Goal: Ask a question

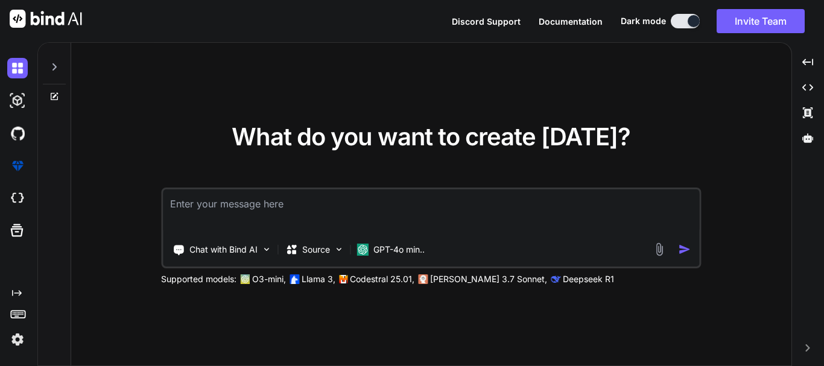
type textarea "i"
type textarea "x"
type textarea "i"
type textarea "x"
type textarea "i n"
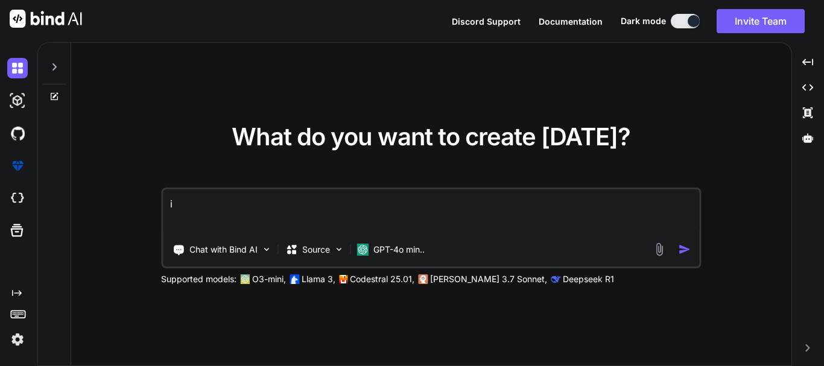
type textarea "x"
type textarea "i ne"
type textarea "x"
type textarea "i nee"
type textarea "x"
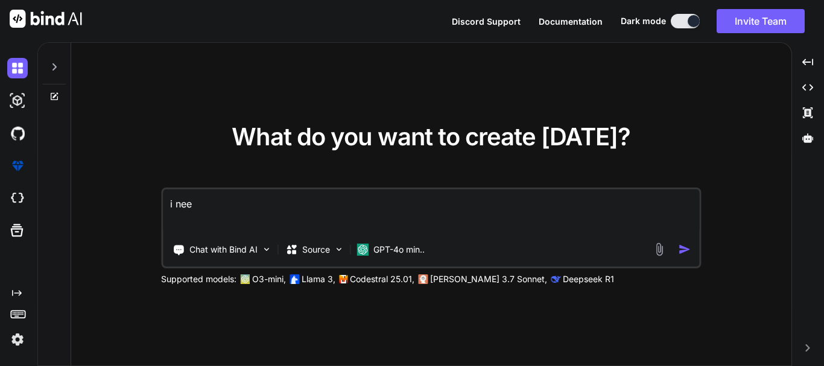
type textarea "i [PERSON_NAME]"
type textarea "x"
type textarea "i nee"
type textarea "x"
type textarea "i need"
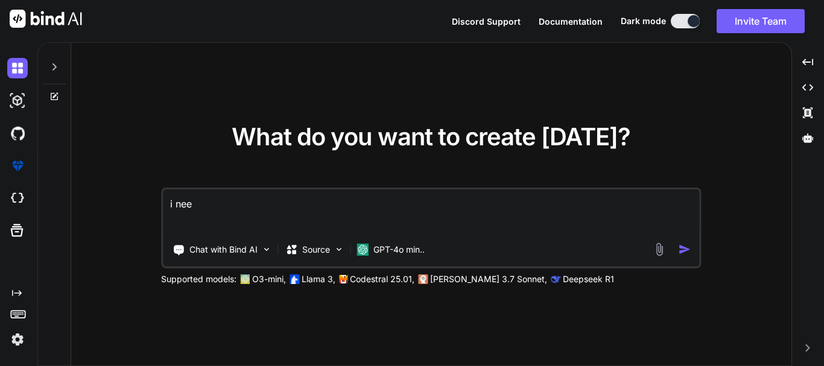
type textarea "x"
type textarea "i need"
type textarea "x"
type textarea "i need a"
type textarea "x"
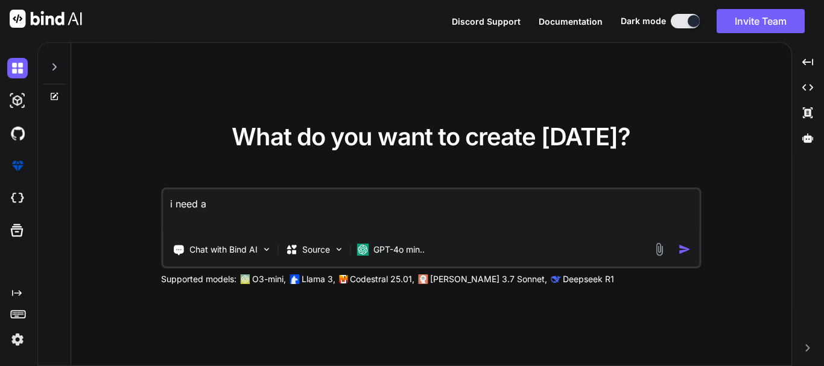
type textarea "i need a"
type textarea "x"
type textarea "i need a r"
type textarea "x"
type textarea "i need a ro"
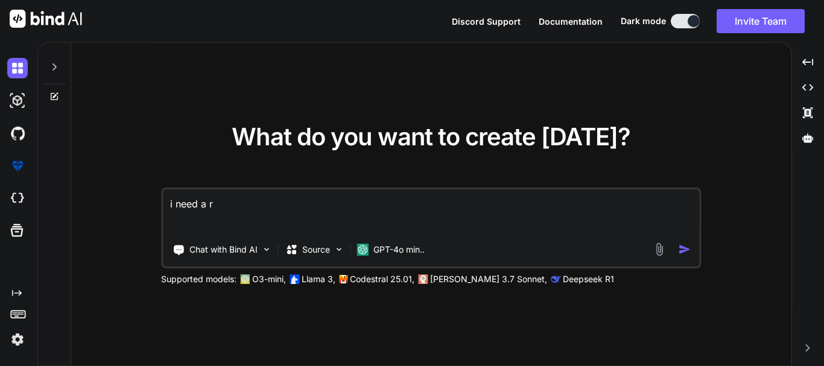
type textarea "x"
type textarea "i need a roa"
type textarea "x"
type textarea "i need a road"
type textarea "x"
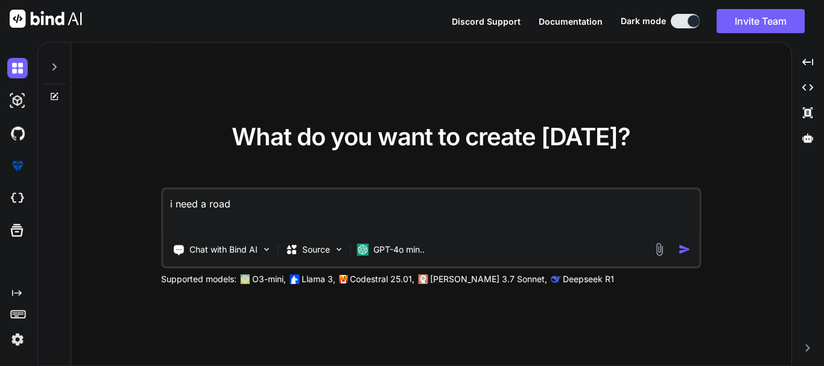
type textarea "i need a road"
type textarea "x"
type textarea "i need a road"
type textarea "x"
type textarea "i need a roada"
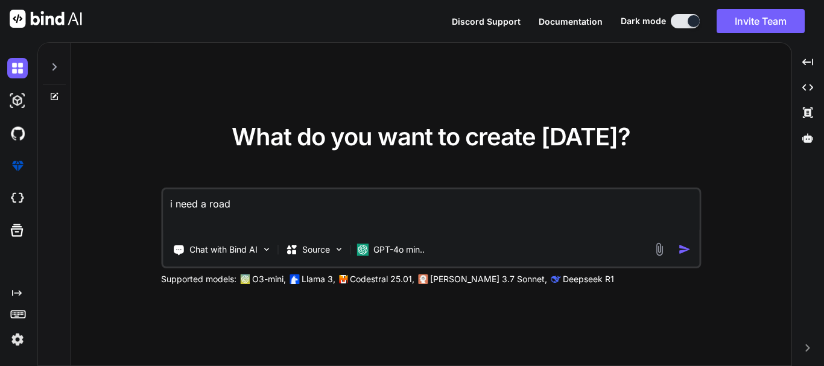
type textarea "x"
type textarea "i need a roadam"
type textarea "x"
type textarea "i need a roadamp"
type textarea "x"
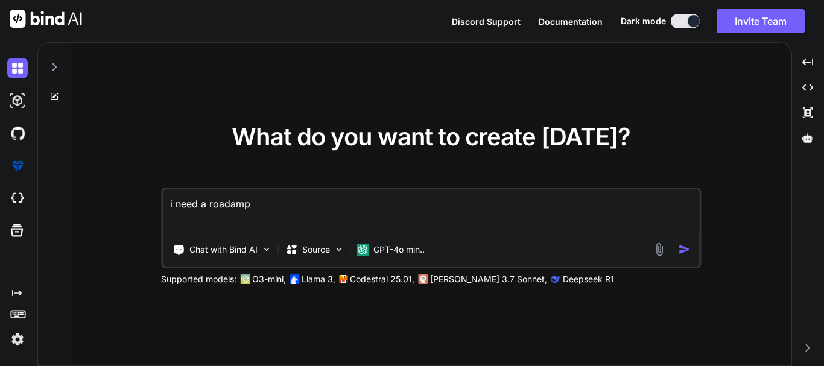
type textarea "i need a roadam"
type textarea "x"
type textarea "i need a roada"
type textarea "x"
type textarea "i need a road"
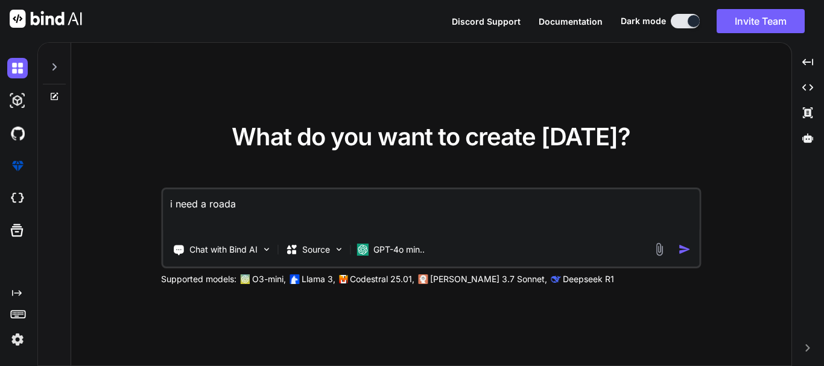
type textarea "x"
type textarea "i need a roadm"
type textarea "x"
type textarea "i need a roadma"
type textarea "x"
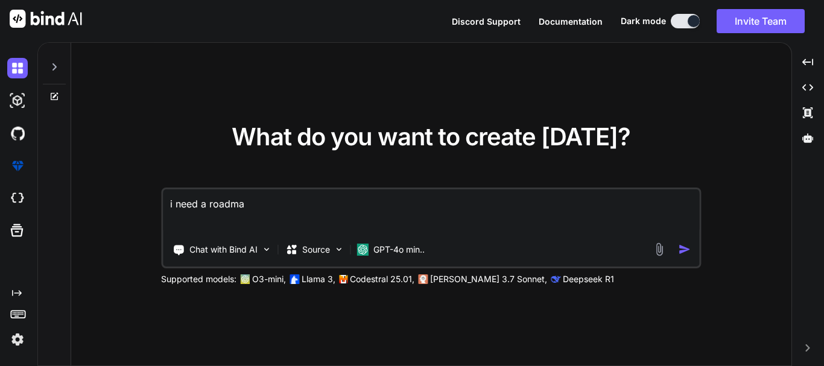
type textarea "i need a roadmap"
type textarea "x"
type textarea "i need a roadmap"
type textarea "x"
type textarea "i need a roadmap t"
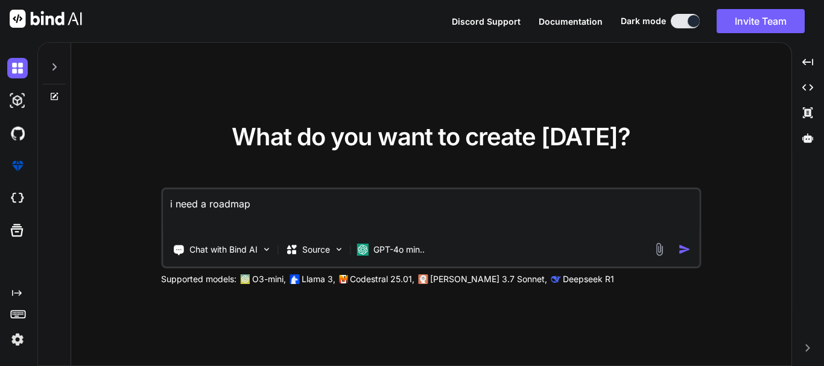
type textarea "x"
type textarea "i need a roadmap to"
type textarea "x"
type textarea "i need a roadmap to"
type textarea "x"
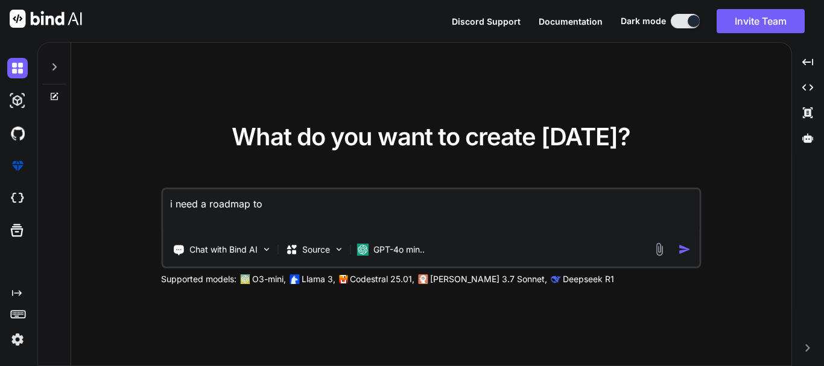
type textarea "i need a roadmap to l"
type textarea "x"
type textarea "i need a roadmap to le"
type textarea "x"
type textarea "i need a roadmap to lea"
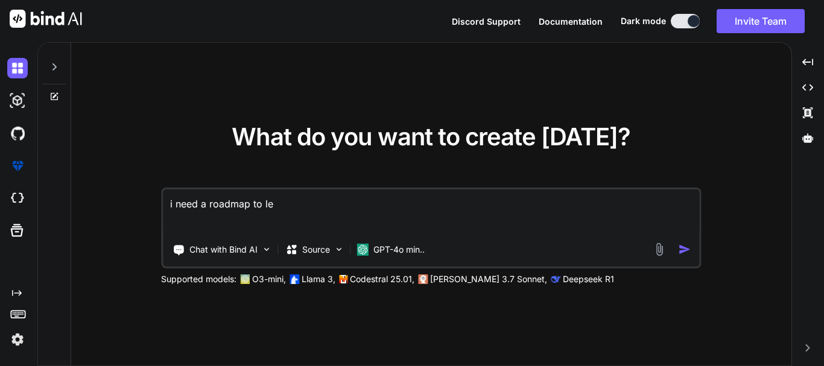
type textarea "x"
type textarea "i need a roadmap to [PERSON_NAME]"
type textarea "x"
type textarea "i need a roadmap to learn"
type textarea "x"
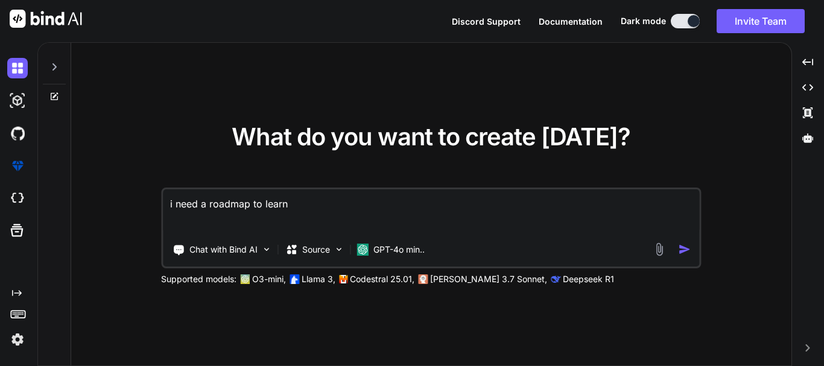
type textarea "i need a roadmap to learn"
type textarea "x"
type textarea "i need a roadmap to learn d"
type textarea "x"
type textarea "i need a roadmap to learn do"
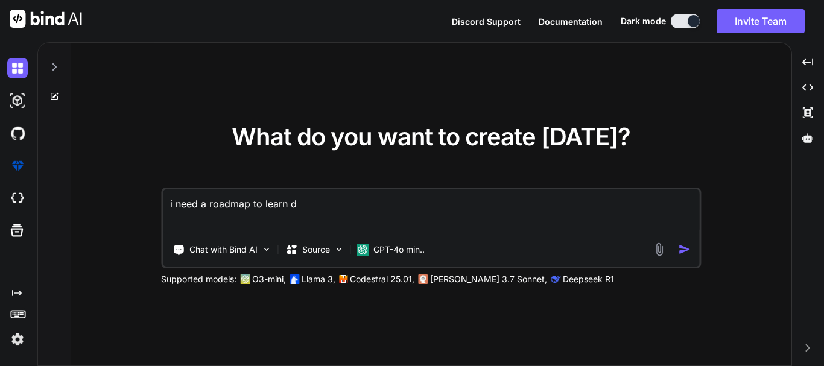
type textarea "x"
type textarea "i need a roadmap to learn don"
type textarea "x"
type textarea "i need a roadmap to learn do"
type textarea "x"
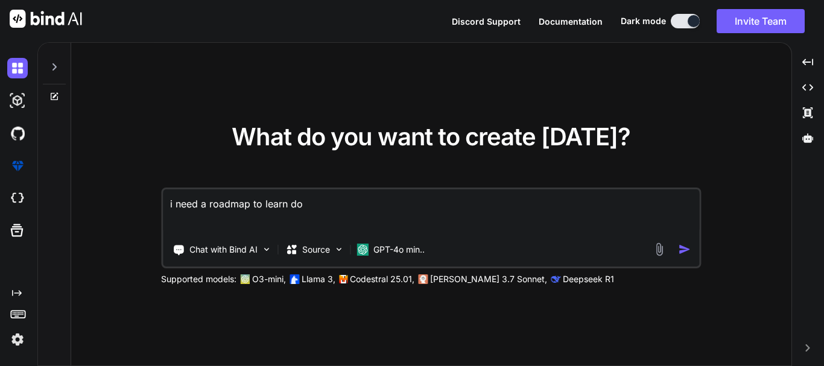
type textarea "i need a roadmap to learn dot"
type textarea "x"
type textarea "i need a roadmap to learn dot"
type textarea "x"
type textarea "i need a roadmap to learn dot n"
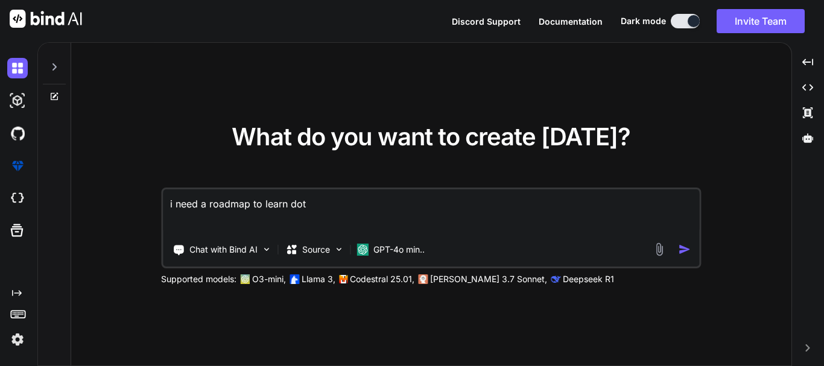
type textarea "x"
type textarea "i need a roadmap to learn dot ne"
type textarea "x"
type textarea "i need a roadmap to learn dot net"
type textarea "x"
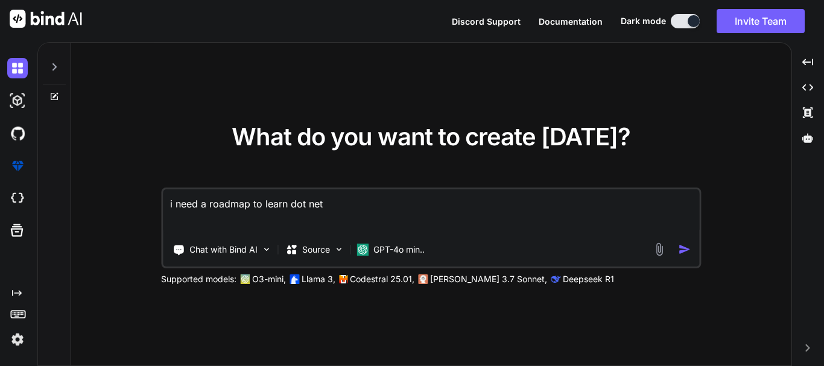
type textarea "i need a roadmap to learn dot net"
type textarea "x"
type textarea "i need a roadmap to learn dot net a"
type textarea "x"
type textarea "i need a roadmap to learn dot net as"
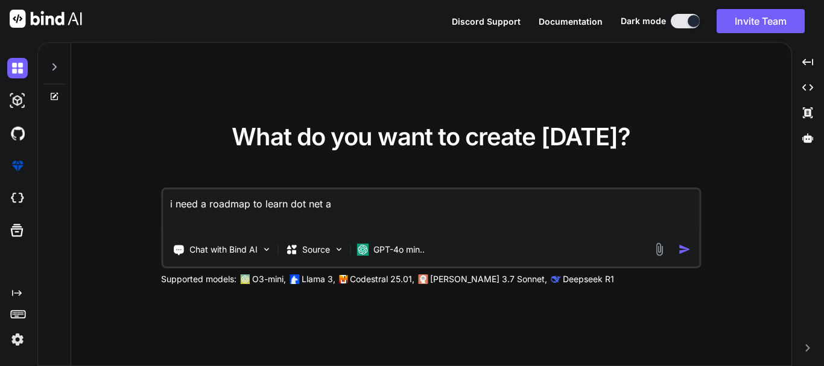
type textarea "x"
type textarea "i need a roadmap to learn dot net asa"
type textarea "x"
type textarea "i need a roadmap to learn dot net as"
type textarea "x"
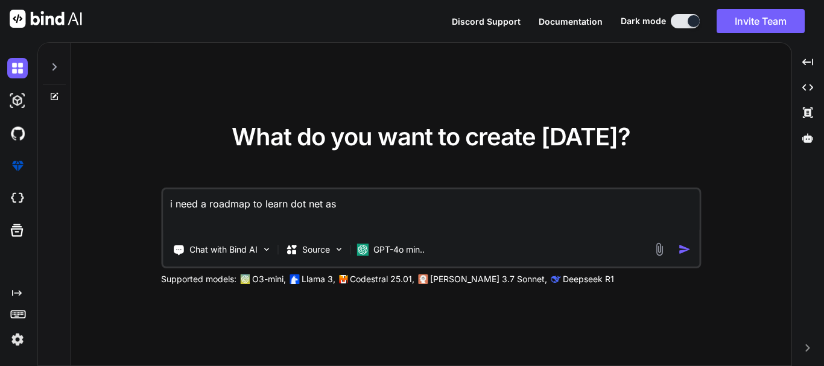
type textarea "i need a roadmap to learn dot net as"
type textarea "x"
type textarea "i need a roadmap to learn dot net as a"
type textarea "x"
type textarea "i need a roadmap to learn dot net as a"
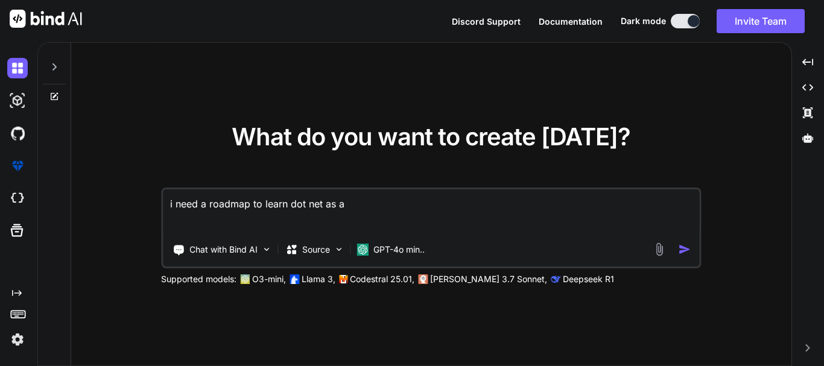
type textarea "x"
type textarea "i need a roadmap to learn dot net as a d"
type textarea "x"
type textarea "i need a roadmap to learn dot net as a do"
type textarea "x"
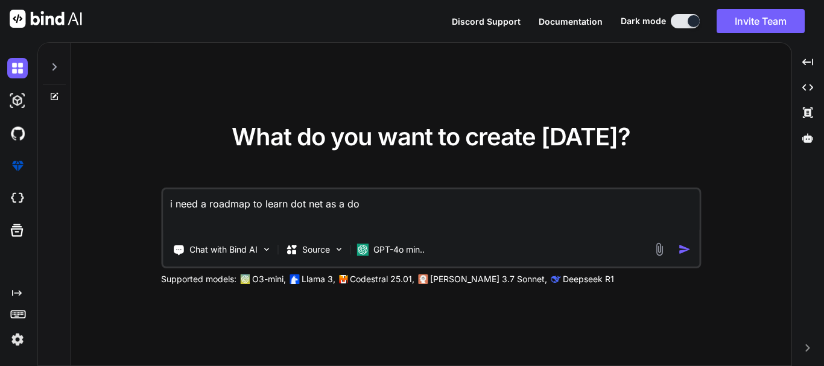
type textarea "i need a roadmap to learn dot net as a dot"
type textarea "x"
type textarea "i need a roadmap to learn dot net as a dot"
type textarea "x"
type textarea "i need a roadmap to learn dot net as a dot n"
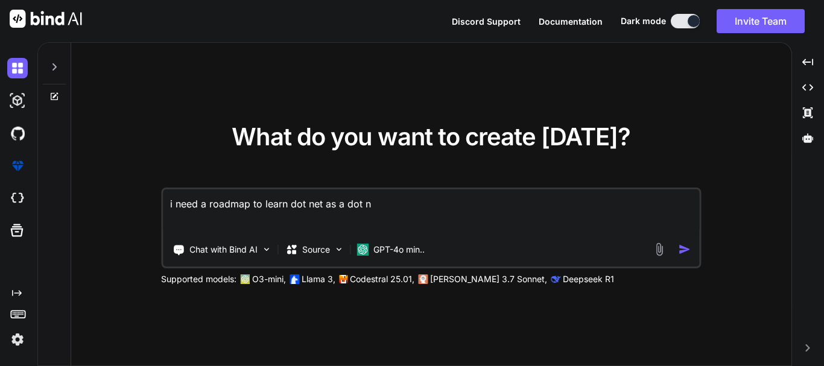
type textarea "x"
type textarea "i need a roadmap to learn dot net as a dot ne"
type textarea "x"
type textarea "i need a roadmap to learn dot net as a dot net"
type textarea "x"
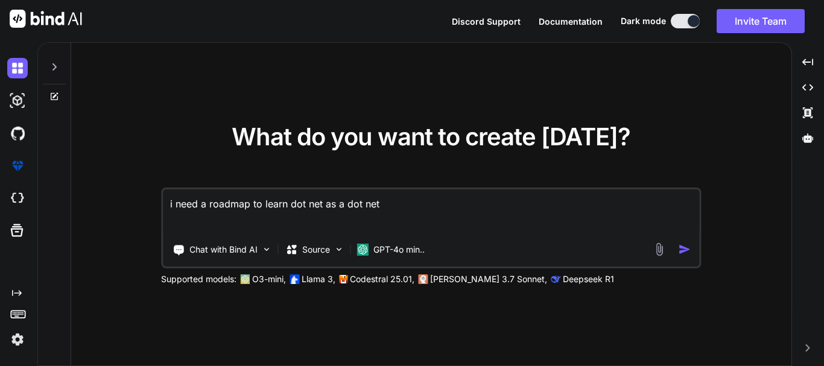
type textarea "i need a roadmap to learn dot net as a dot net"
type textarea "x"
type textarea "i need a roadmap to learn dot net as a dot net d"
type textarea "x"
type textarea "i need a roadmap to learn dot net as a dot net de"
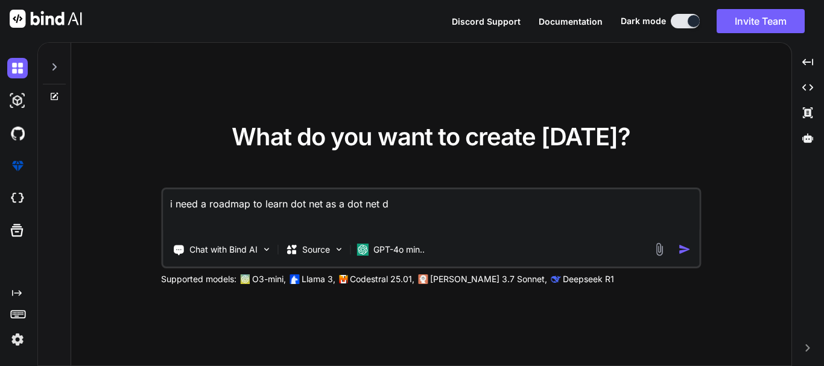
type textarea "x"
type textarea "i need a roadmap to learn dot net as a dot net dev"
type textarea "x"
type textarea "i need a roadmap to learn dot net as a dot net deve"
type textarea "x"
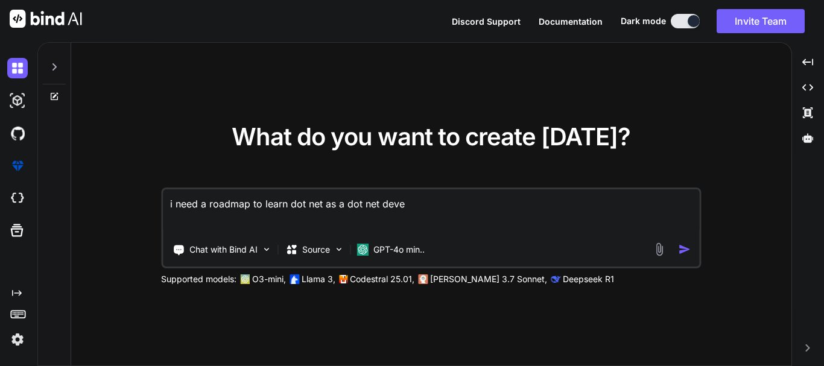
type textarea "i need a roadmap to learn dot net as a dot net devel"
type textarea "x"
type textarea "i need a roadmap to learn dot net as a dot net develo"
type textarea "x"
type textarea "i need a roadmap to learn dot net as a dot net develop"
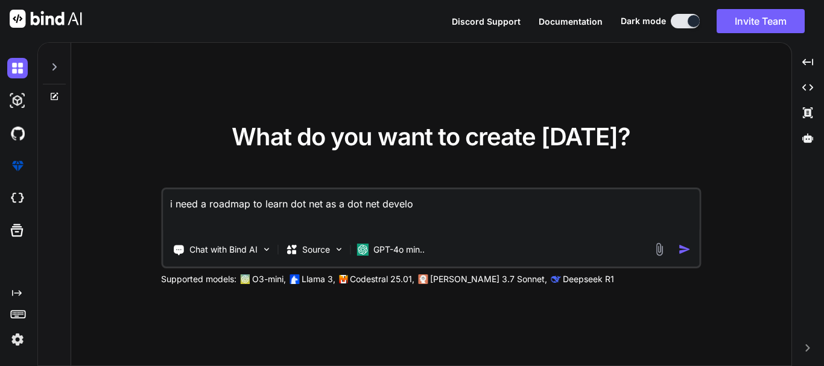
type textarea "x"
type textarea "i need a roadmap to learn dot net as a dot net develope"
type textarea "x"
type textarea "i need a roadmap to learn dot net as a dot net developer"
type textarea "x"
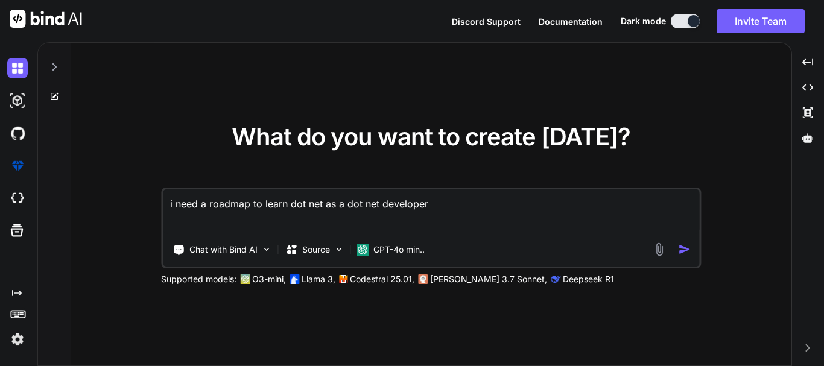
type textarea "i need a roadmap to learn dot net as a dot net developer"
type textarea "x"
type textarea "i need a roadmap to learn dot net as a dot net developer a"
type textarea "x"
type textarea "i need a roadmap to learn dot net as a dot net developer al"
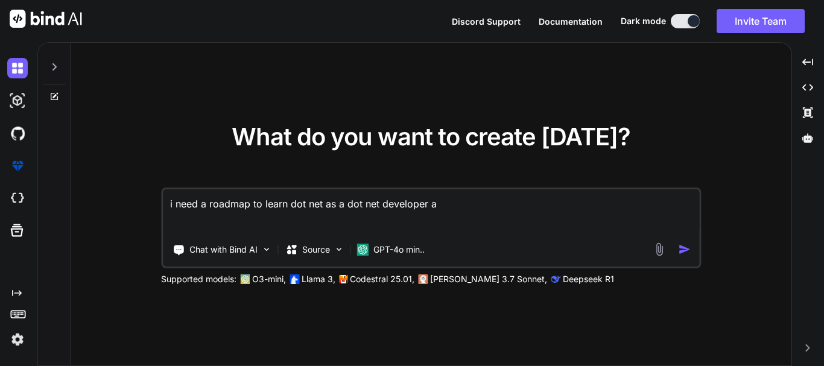
type textarea "x"
type textarea "i need a roadmap to learn dot net as a dot net developer als"
type textarea "x"
type textarea "i need a roadmap to learn dot net as a dot net developer also"
type textarea "x"
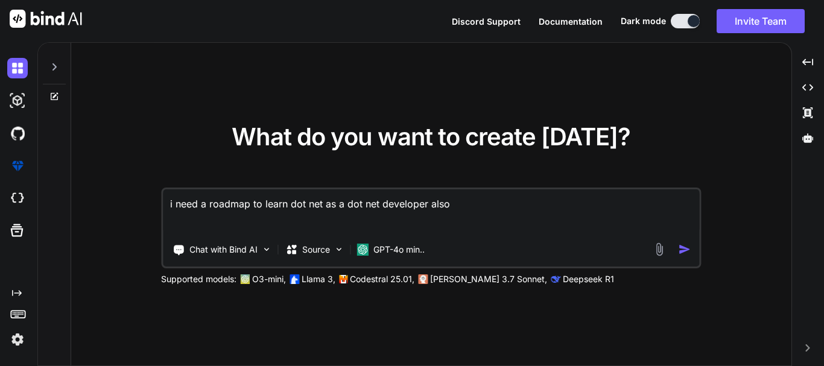
type textarea "i need a roadmap to learn dot net as a dot net developer also"
type textarea "x"
type textarea "i need a roadmap to learn dot net as a dot net developer also u"
type textarea "x"
type textarea "i need a roadmap to learn dot net as a dot net developer also u"
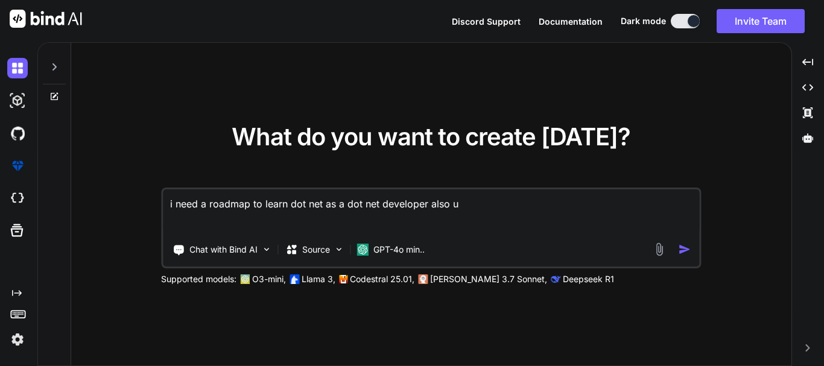
type textarea "x"
type textarea "i need a roadmap to learn dot net as a dot net developer also u"
type textarea "x"
type textarea "i need a roadmap to learn dot net as a dot net developer also"
type textarea "x"
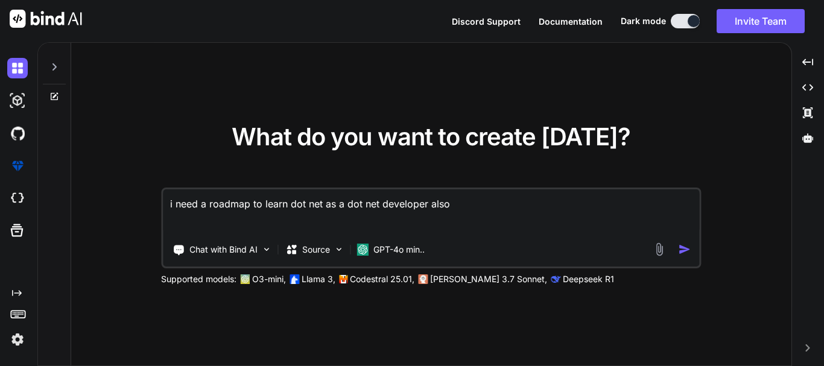
type textarea "i need a roadmap to learn dot net as a dot net developer also i"
type textarea "x"
type textarea "i need a roadmap to learn dot net as a dot net developer also i"
type textarea "x"
type textarea "i need a roadmap to learn dot net as a dot net developer also i n"
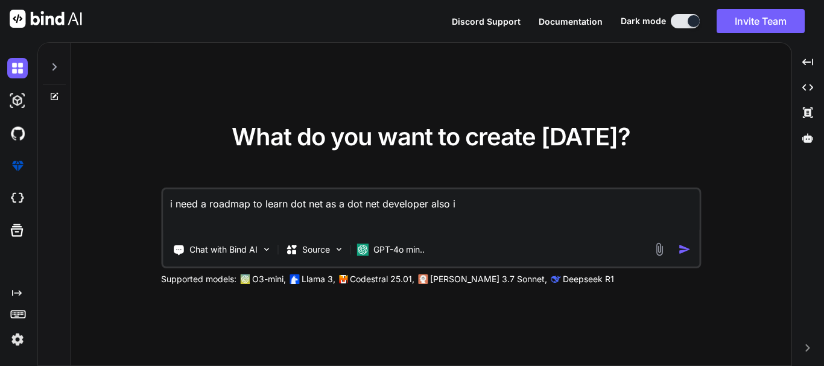
type textarea "x"
type textarea "i need a roadmap to learn dot net as a dot net developer also i ne"
type textarea "x"
type textarea "i need a roadmap to learn dot net as a dot net developer also i nee"
type textarea "x"
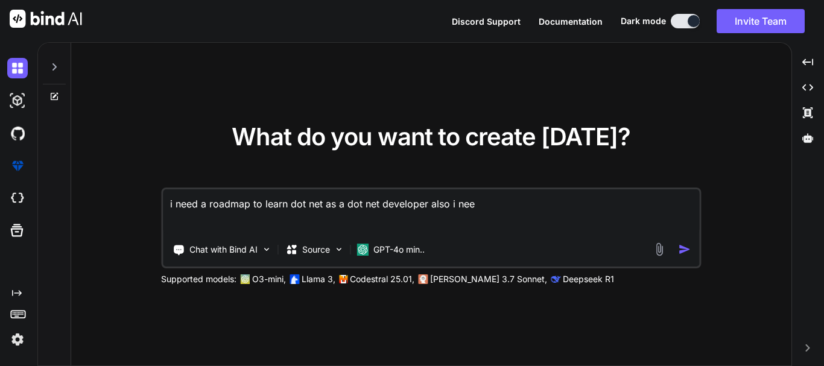
type textarea "i need a roadmap to learn dot net as a dot net developer also i need"
type textarea "x"
type textarea "i need a roadmap to learn dot net as a dot net developer also i need"
type textarea "x"
type textarea "i need a roadmap to learn dot net as a dot net developer also i need t"
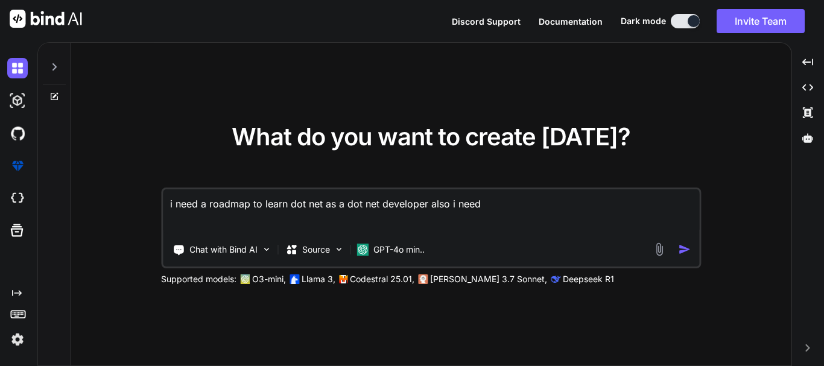
type textarea "x"
type textarea "i need a roadmap to learn dot net as a dot net developer also i need to"
type textarea "x"
type textarea "i need a roadmap to learn dot net as a dot net developer also i need to"
type textarea "x"
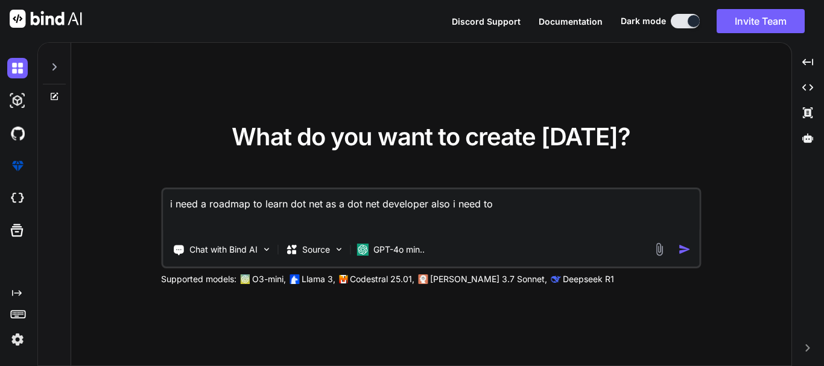
type textarea "i need a roadmap to learn dot net as a dot net developer also i need to u"
type textarea "x"
type textarea "i need a roadmap to learn dot net as a dot net developer also i need to un"
type textarea "x"
type textarea "i need a roadmap to learn dot net as a dot net developer also i need to und"
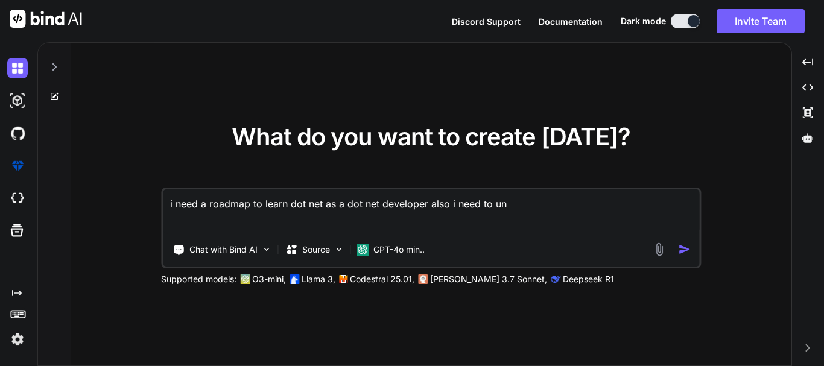
type textarea "x"
type textarea "i need a roadmap to learn dot net as a dot net developer also i need to unde"
type textarea "x"
type textarea "i need a roadmap to learn dot net as a dot net developer also i need to under"
type textarea "x"
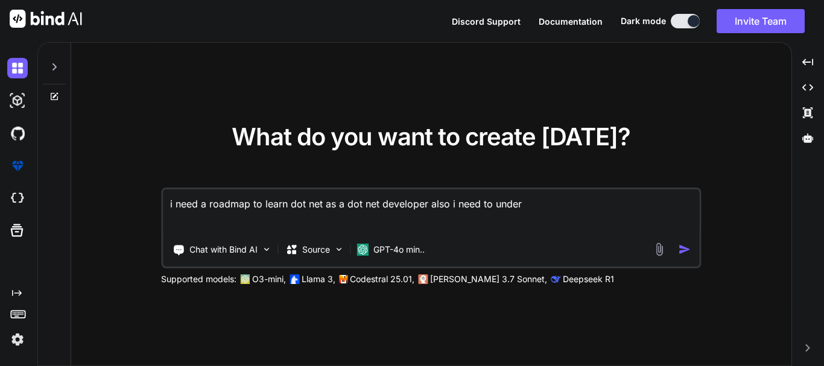
type textarea "i need a roadmap to learn dot net as a dot net developer also i need to unde"
type textarea "x"
type textarea "i need a roadmap to learn dot net as a dot net developer also i need to und"
type textarea "x"
type textarea "i need a roadmap to learn dot net as a dot net developer also i need to un"
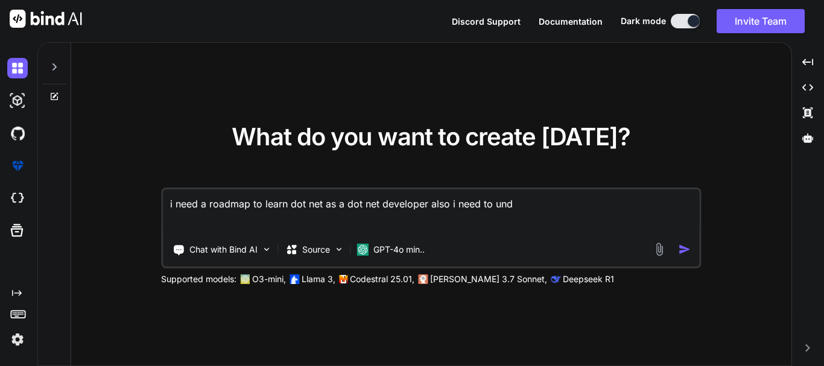
type textarea "x"
type textarea "i need a roadmap to learn dot net as a dot net developer also i need to u"
type textarea "x"
type textarea "i need a roadmap to learn dot net as a dot net developer also i need to"
type textarea "x"
